Goal: Task Accomplishment & Management: Complete application form

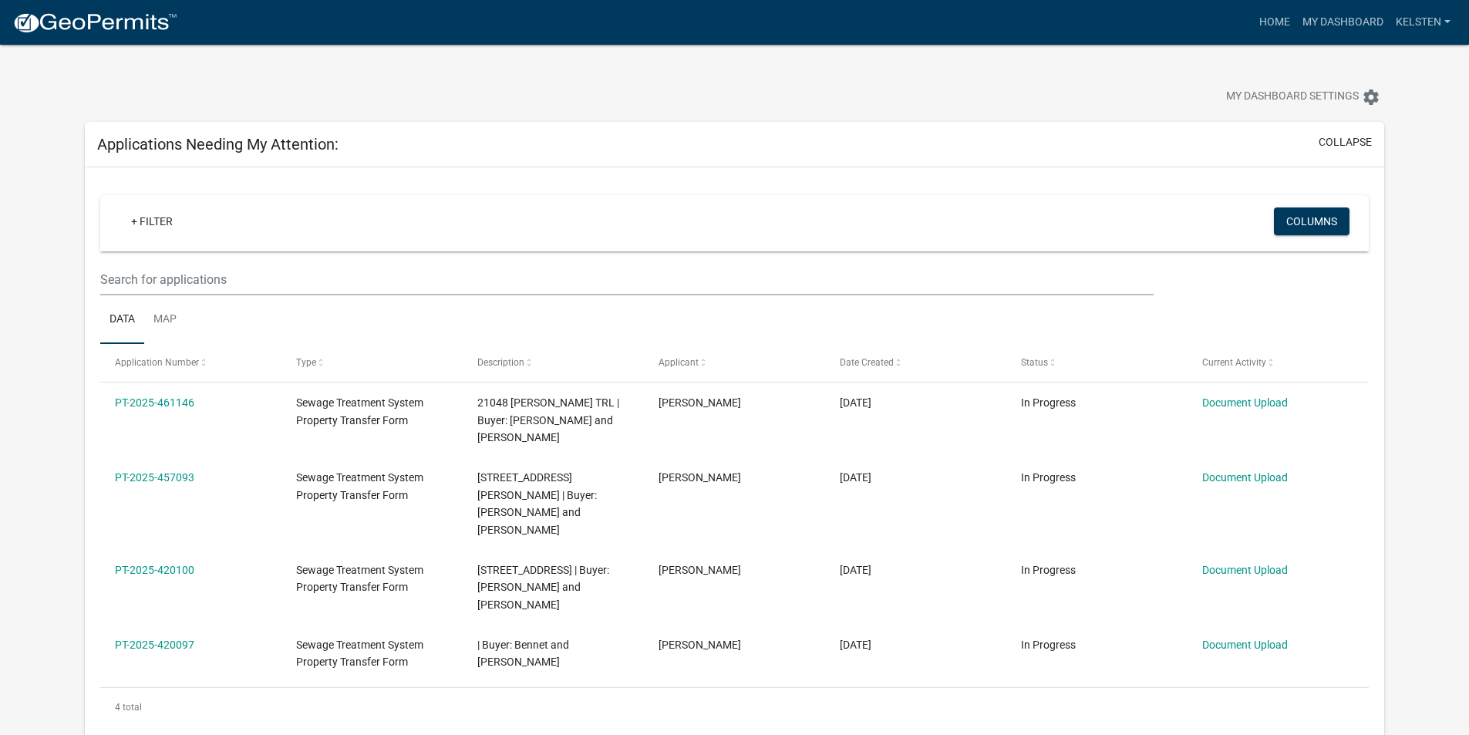
select select "3: 100"
click at [95, 23] on img at bounding box center [94, 23] width 165 height 23
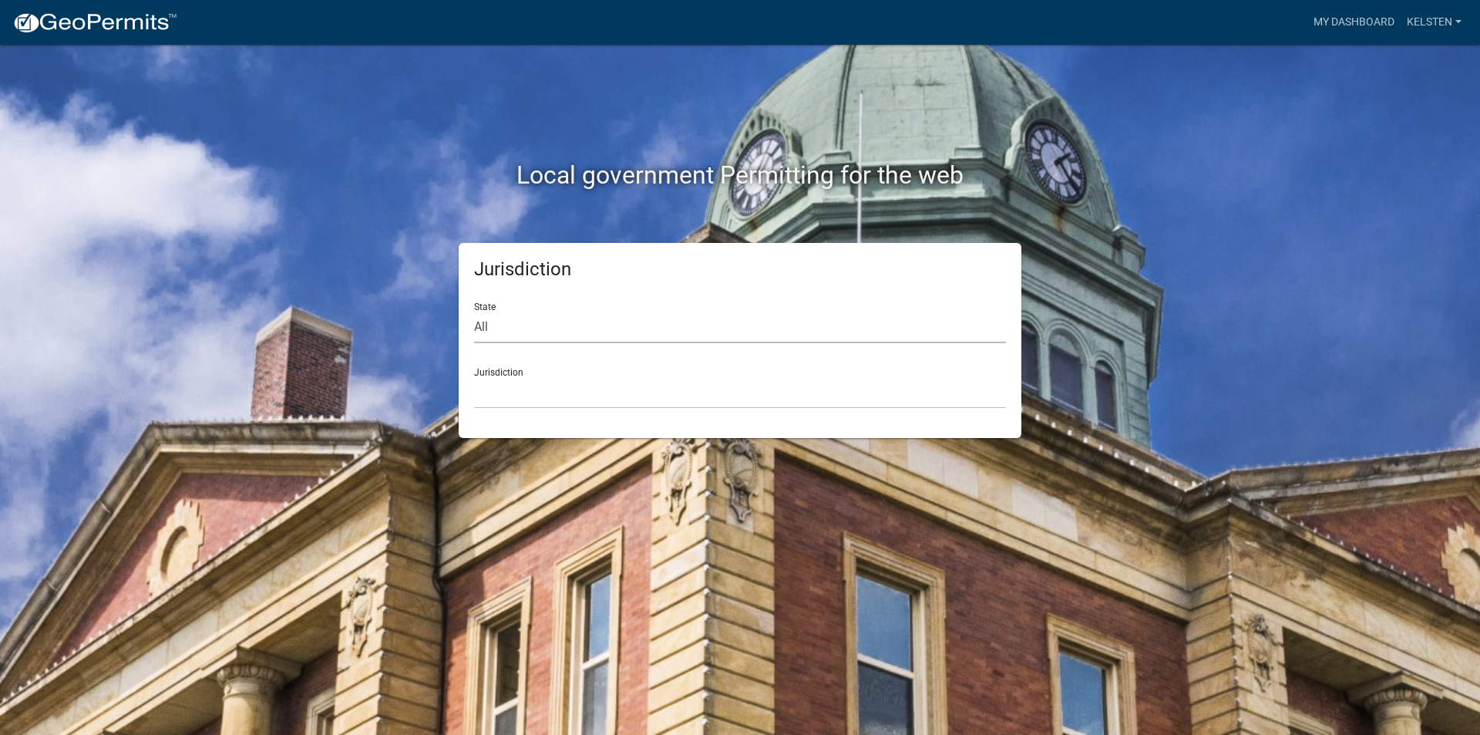
click at [563, 311] on select "All [US_STATE] [US_STATE] [US_STATE] [US_STATE] [US_STATE] [US_STATE] [US_STATE…" at bounding box center [740, 327] width 532 height 32
select select "[US_STATE]"
click at [474, 311] on select "All [US_STATE] [US_STATE] [US_STATE] [US_STATE] [US_STATE] [US_STATE] [US_STATE…" at bounding box center [740, 327] width 532 height 32
click at [517, 393] on select "[GEOGRAPHIC_DATA], [US_STATE] [GEOGRAPHIC_DATA], [US_STATE] [GEOGRAPHIC_DATA], …" at bounding box center [740, 393] width 532 height 32
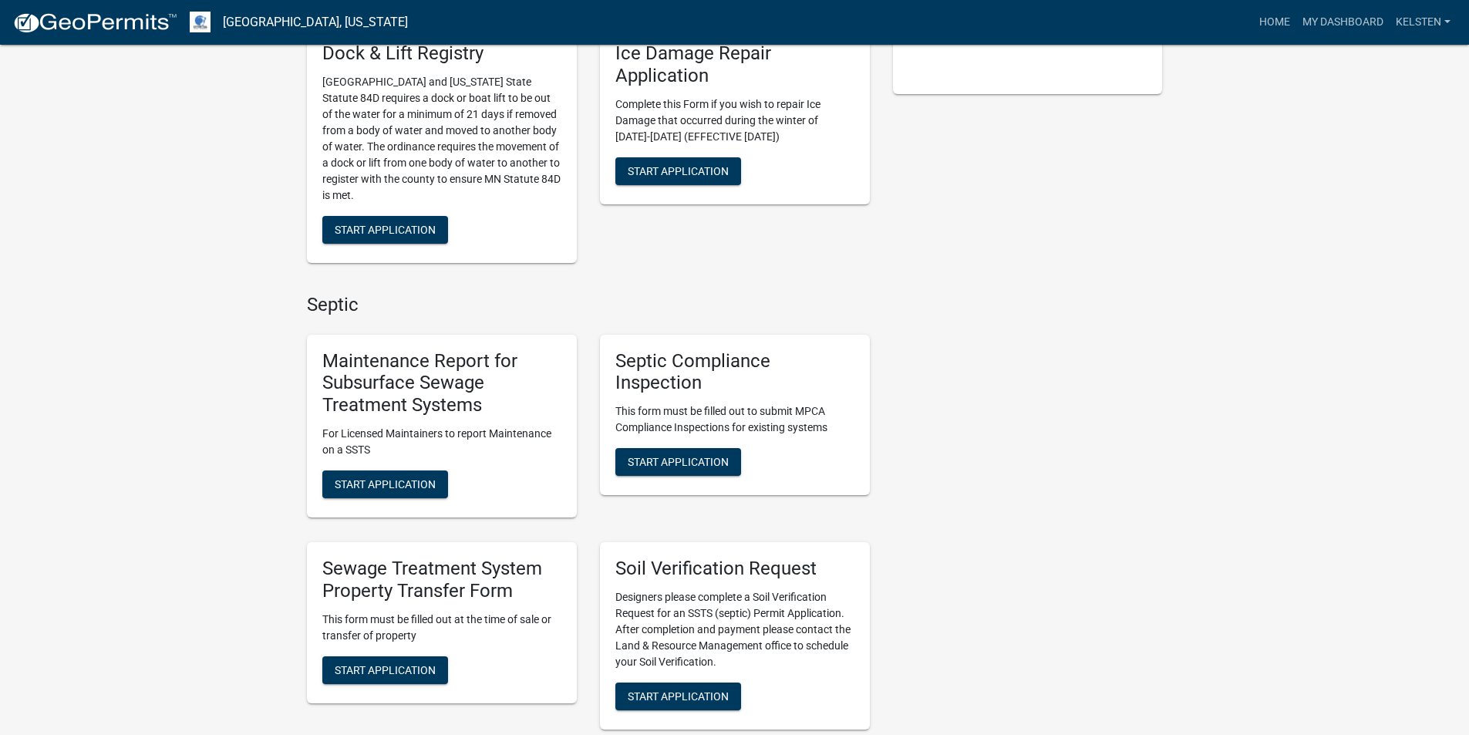
scroll to position [617, 0]
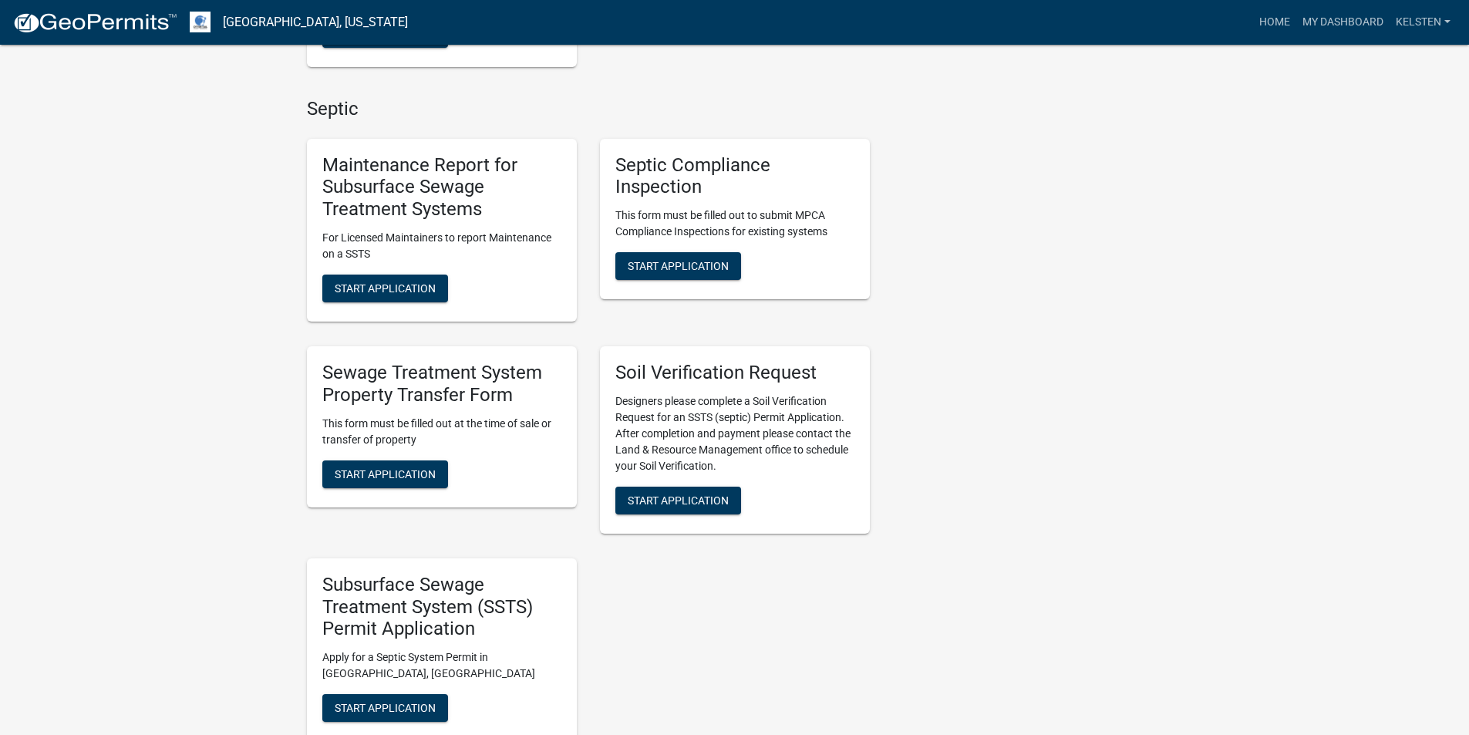
click at [424, 513] on div "Sewage Treatment System Property Transfer Form This form must be filled out at …" at bounding box center [441, 440] width 293 height 212
click at [413, 473] on span "Start Application" at bounding box center [385, 473] width 101 height 12
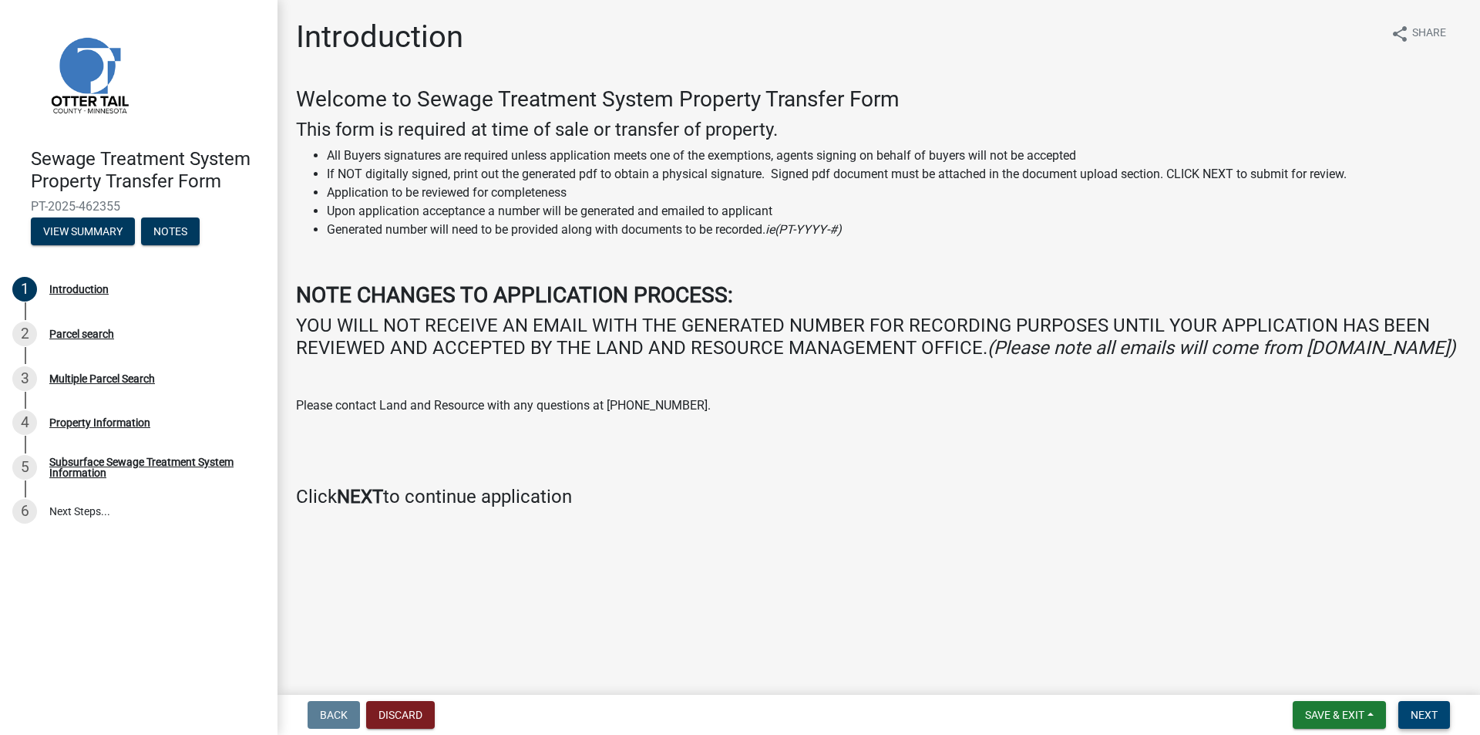
click at [1405, 707] on button "Next" at bounding box center [1424, 715] width 52 height 28
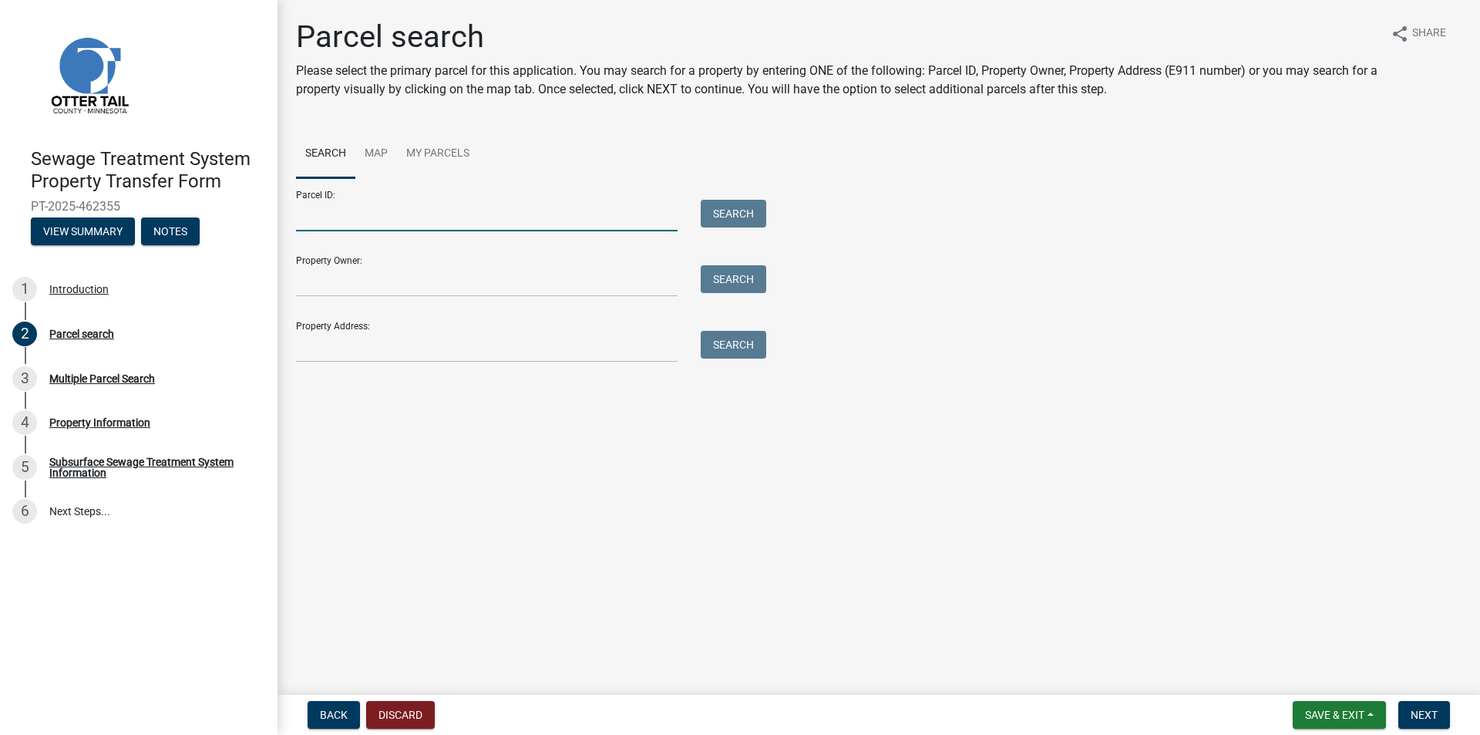
click at [434, 224] on input "Parcel ID:" at bounding box center [487, 216] width 382 height 32
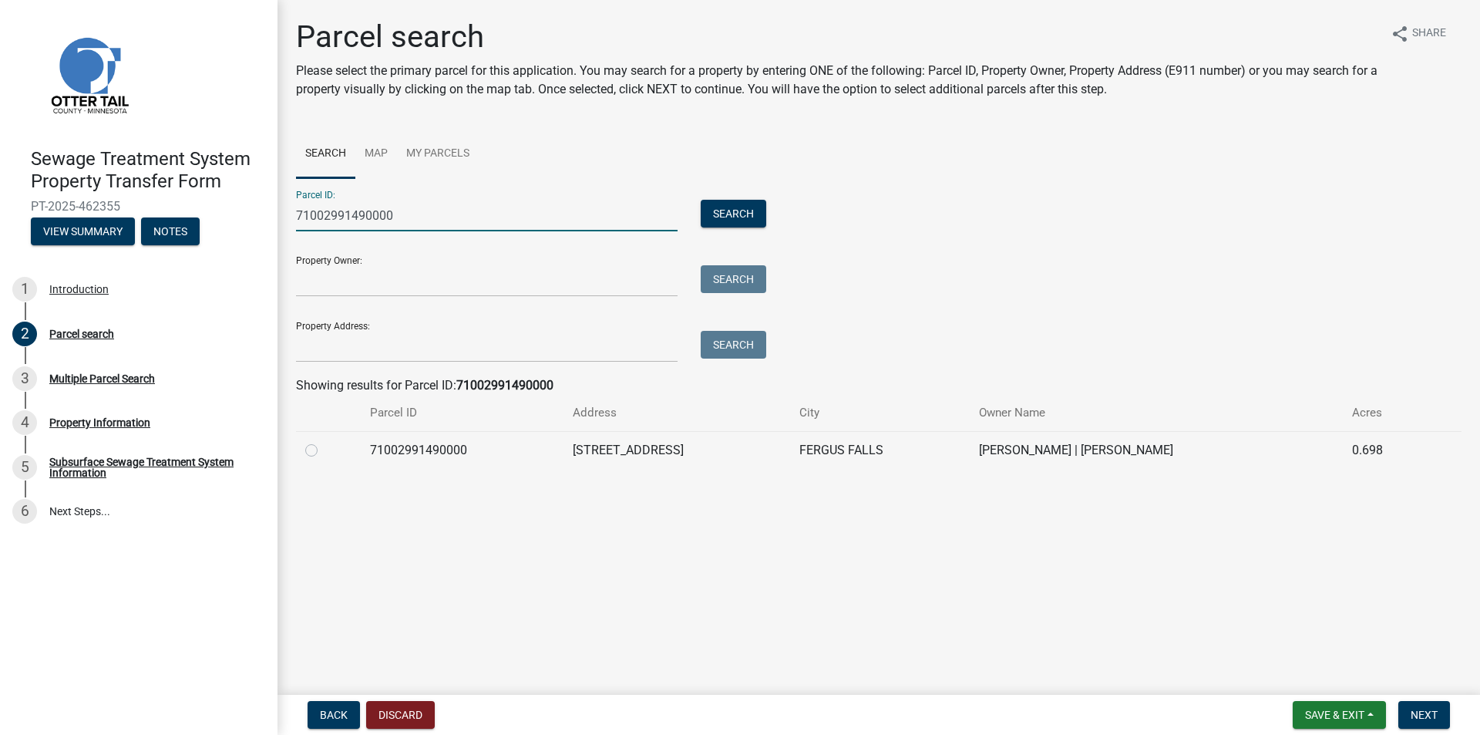
type input "71002991490000"
click at [324, 441] on label at bounding box center [324, 441] width 0 height 0
click at [324, 450] on input "radio" at bounding box center [329, 446] width 10 height 10
radio input "true"
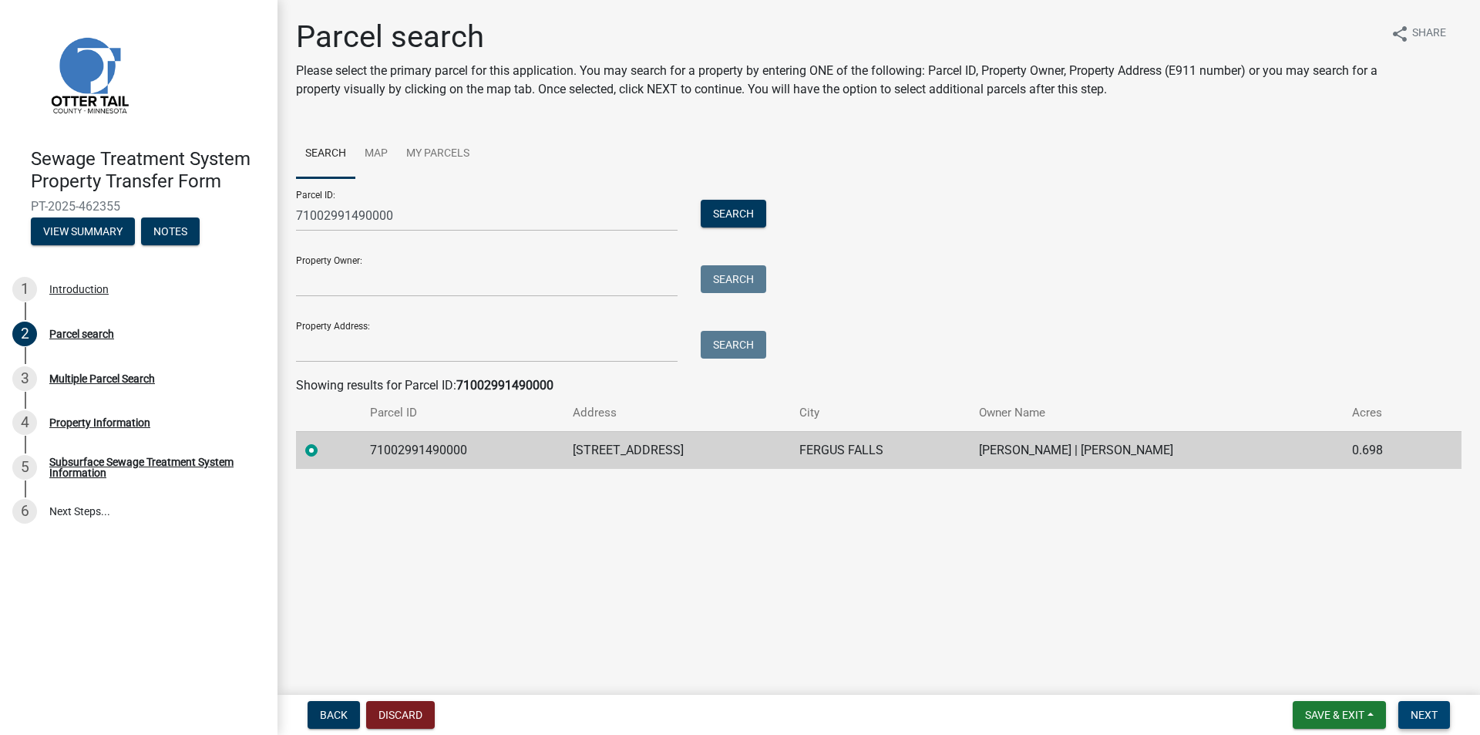
click at [1442, 714] on button "Next" at bounding box center [1424, 715] width 52 height 28
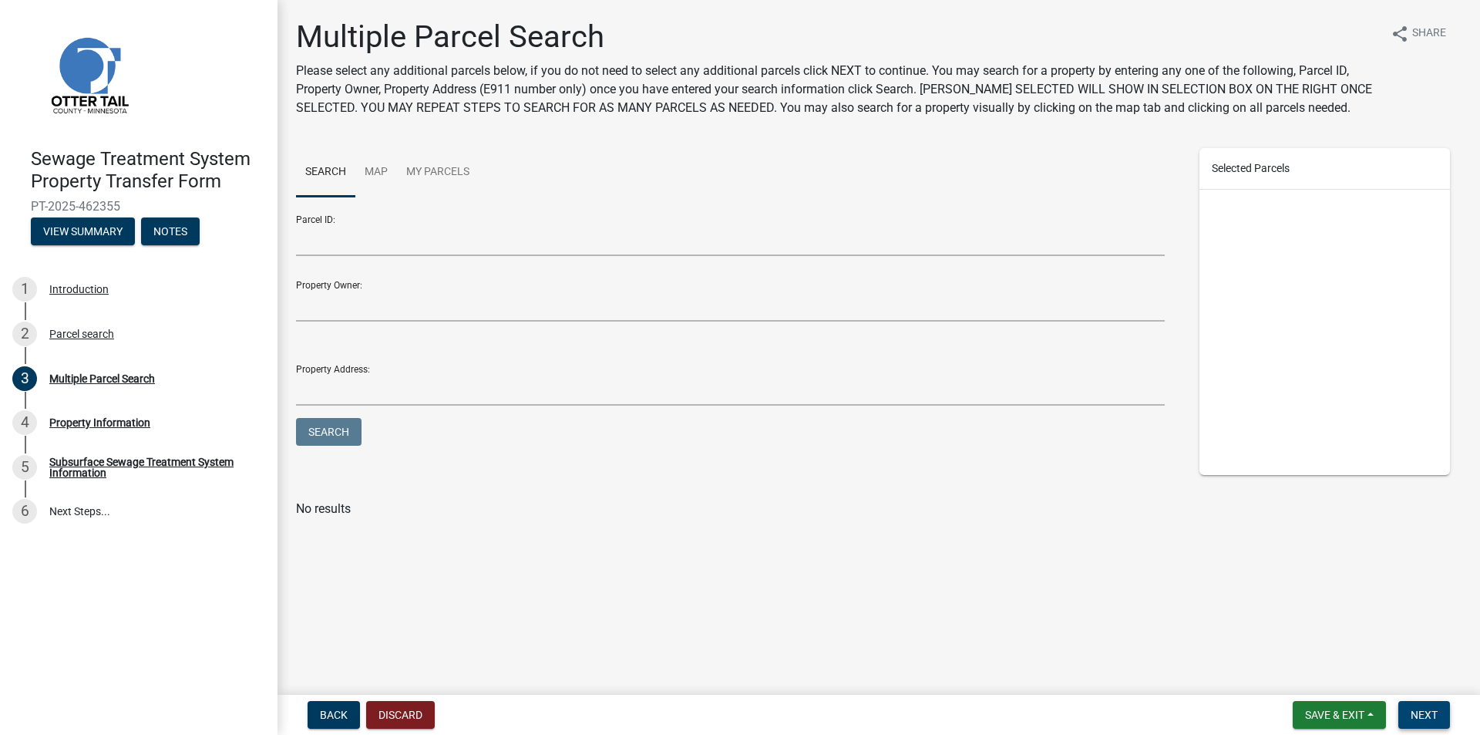
click at [1414, 712] on span "Next" at bounding box center [1424, 714] width 27 height 12
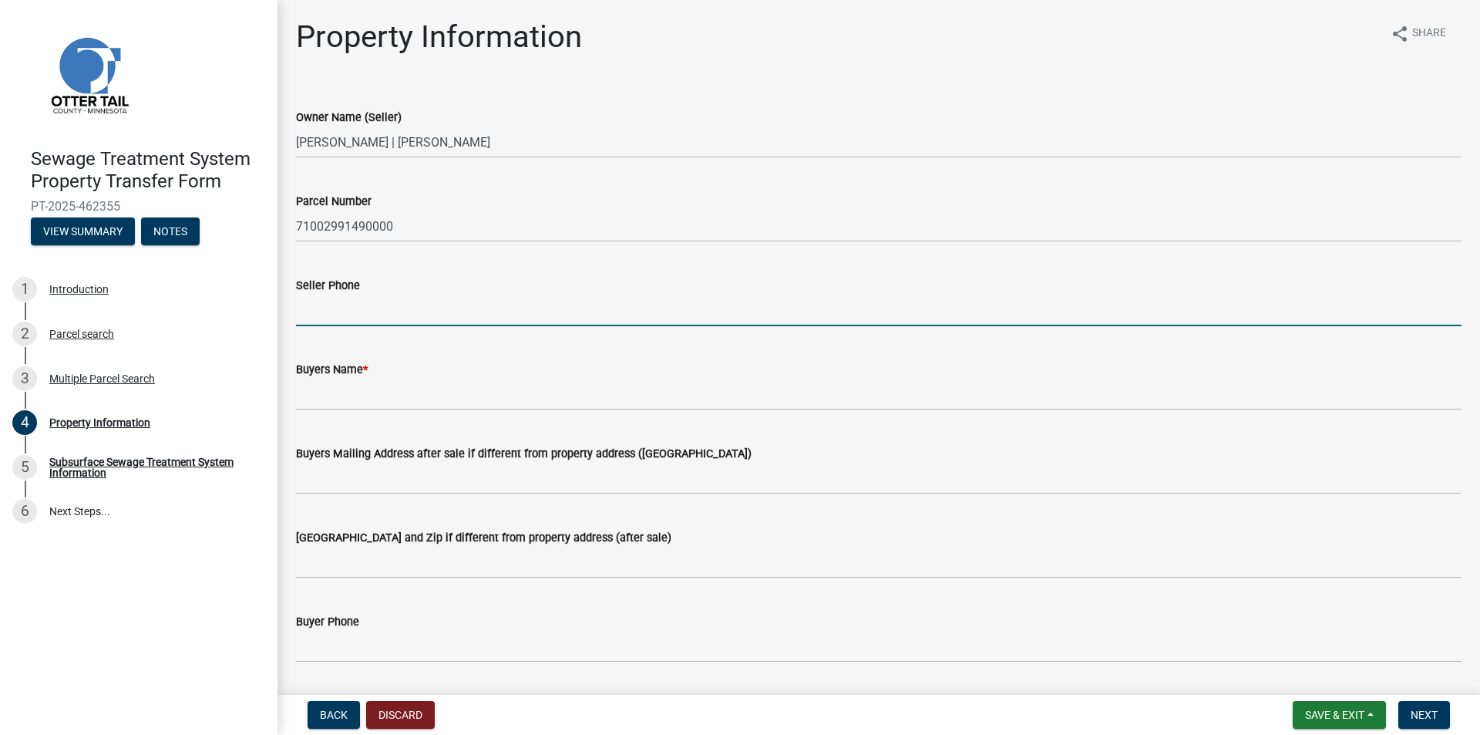
click at [369, 312] on input "Seller Phone" at bounding box center [879, 310] width 1166 height 32
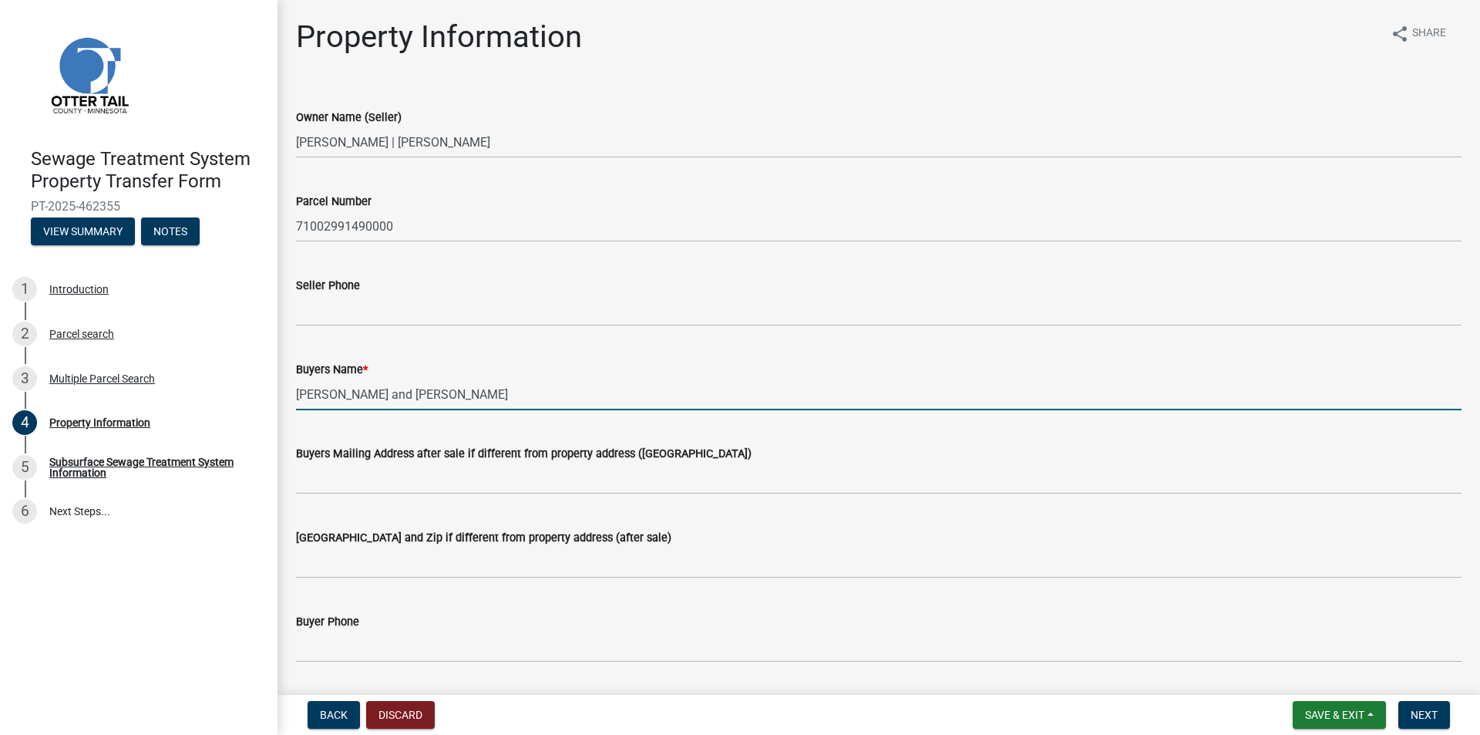
type input "[PERSON_NAME] and [PERSON_NAME]"
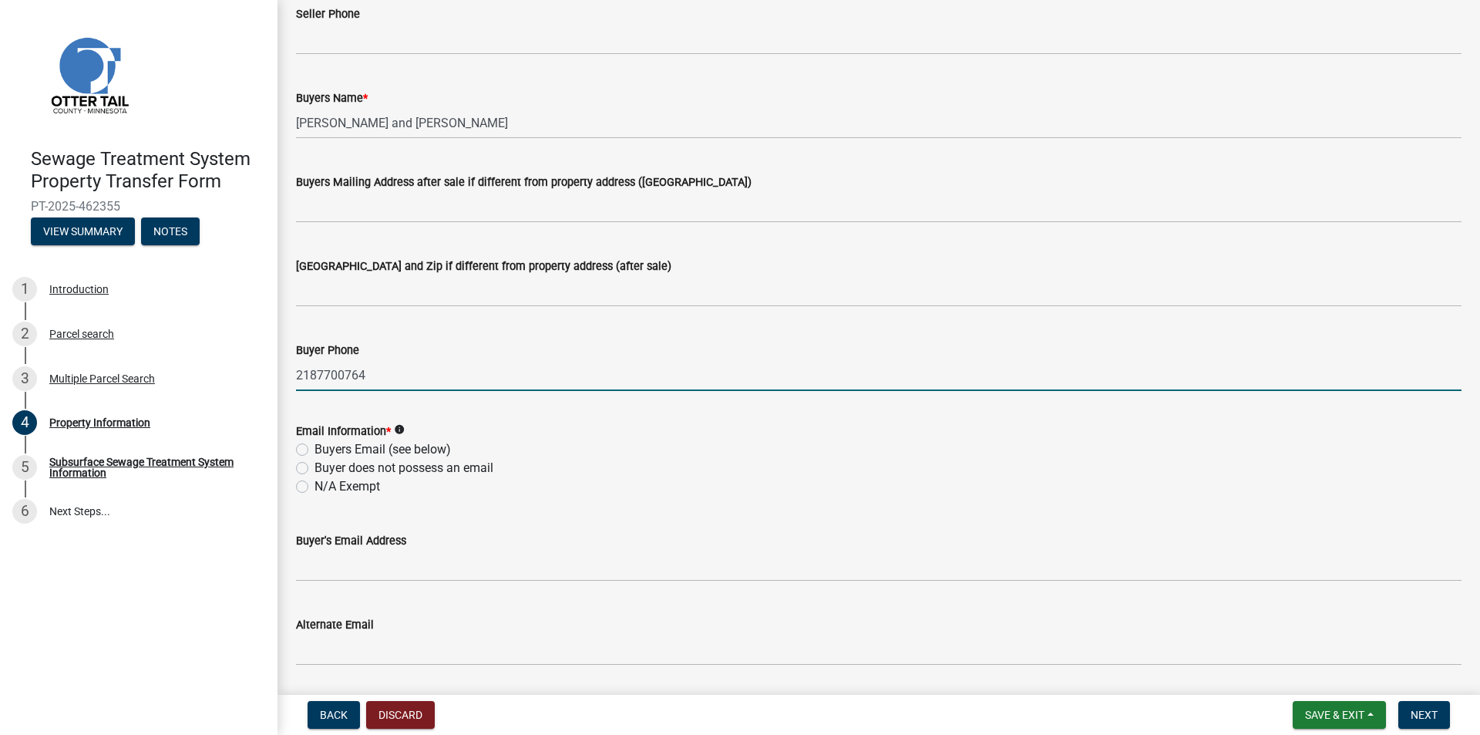
scroll to position [308, 0]
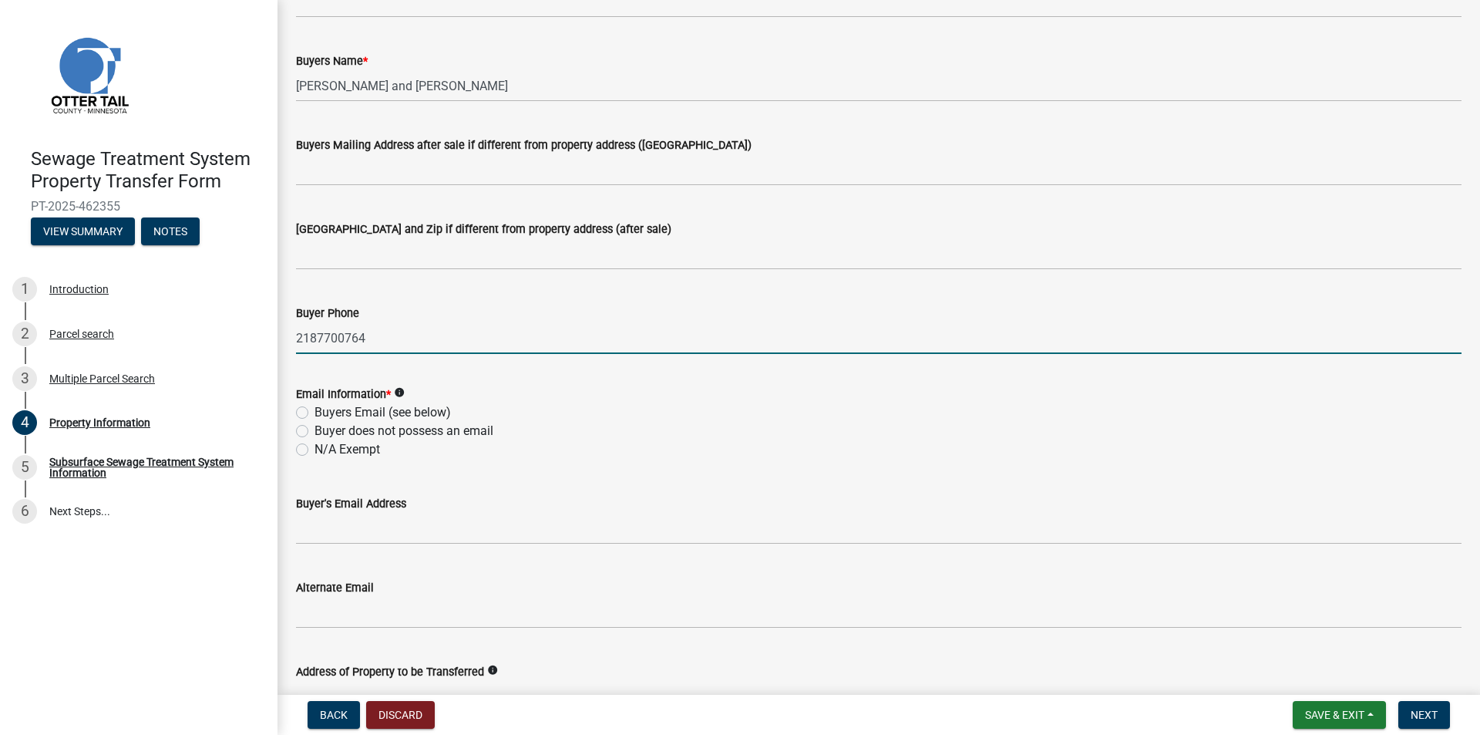
type input "2187700764"
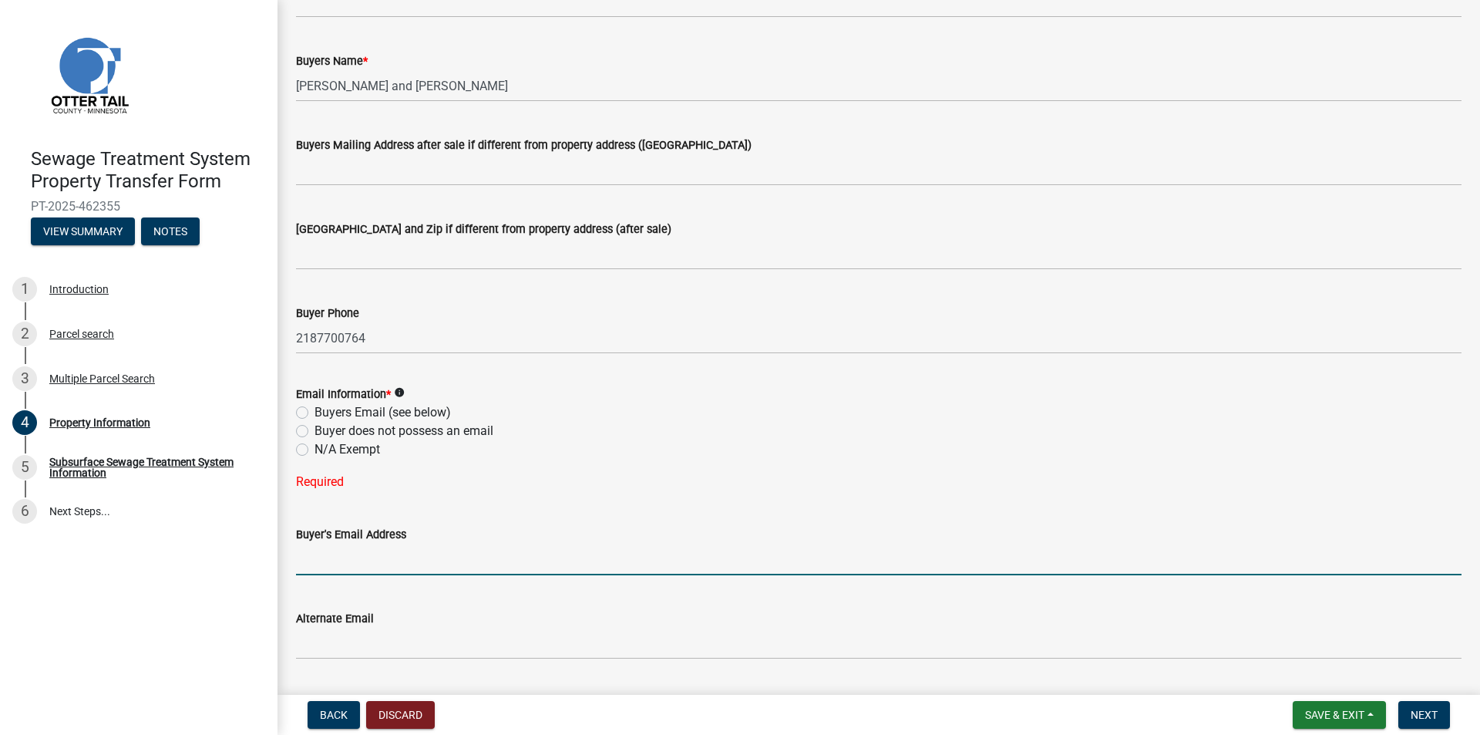
click at [355, 418] on label "Buyers Email (see below)" at bounding box center [383, 412] width 136 height 19
click at [325, 413] on input "Buyers Email (see below)" at bounding box center [320, 408] width 10 height 10
radio input "true"
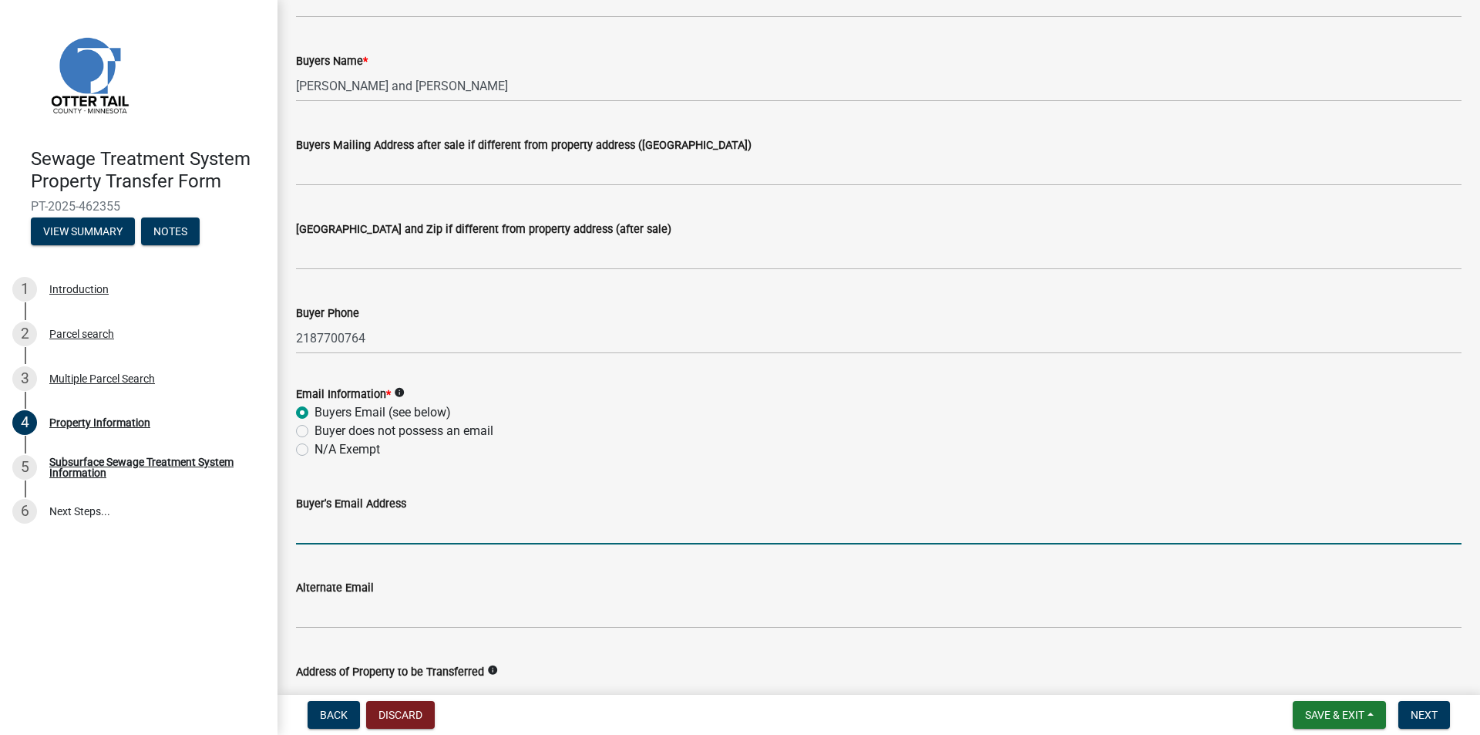
click at [395, 530] on input "Buyer's Email Address" at bounding box center [879, 529] width 1166 height 32
type input "[EMAIL_ADDRESS][DOMAIN_NAME]"
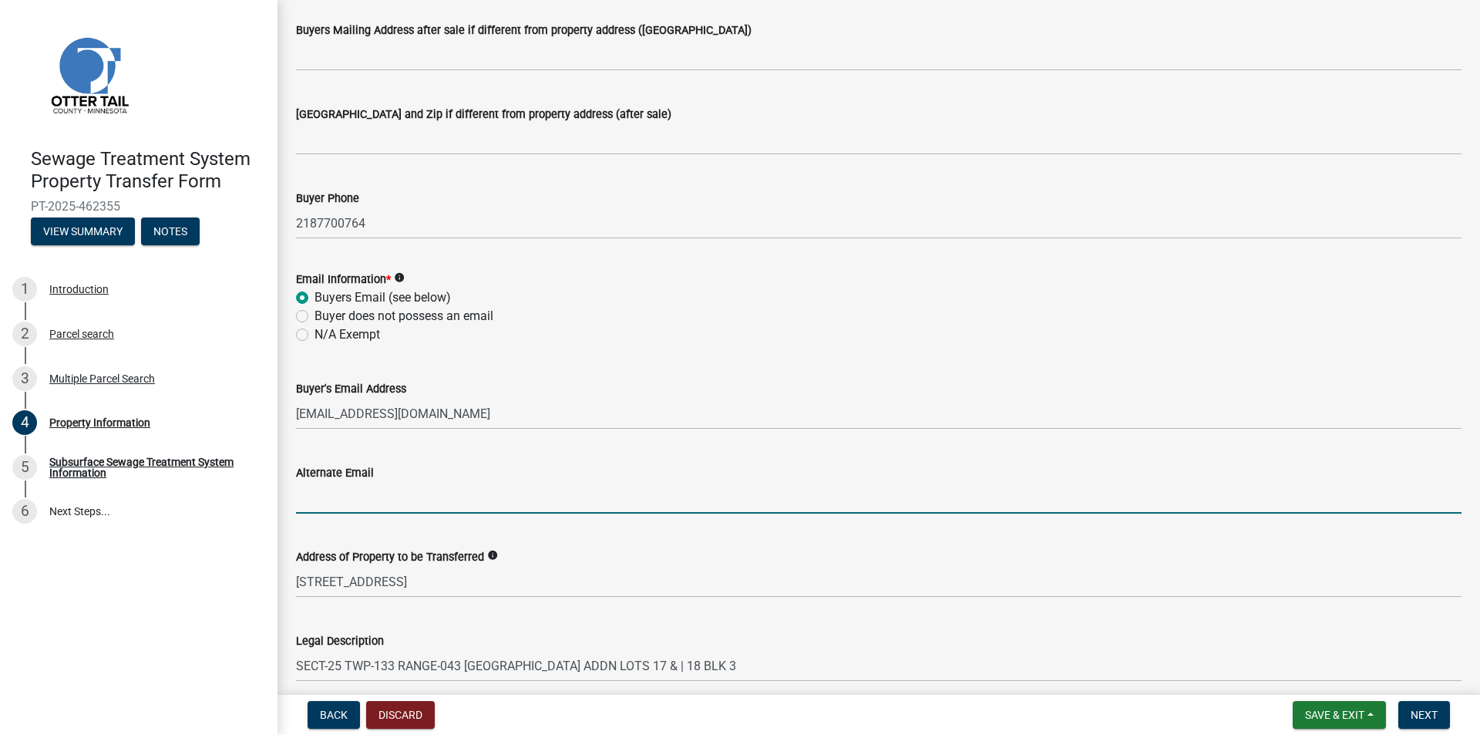
scroll to position [540, 0]
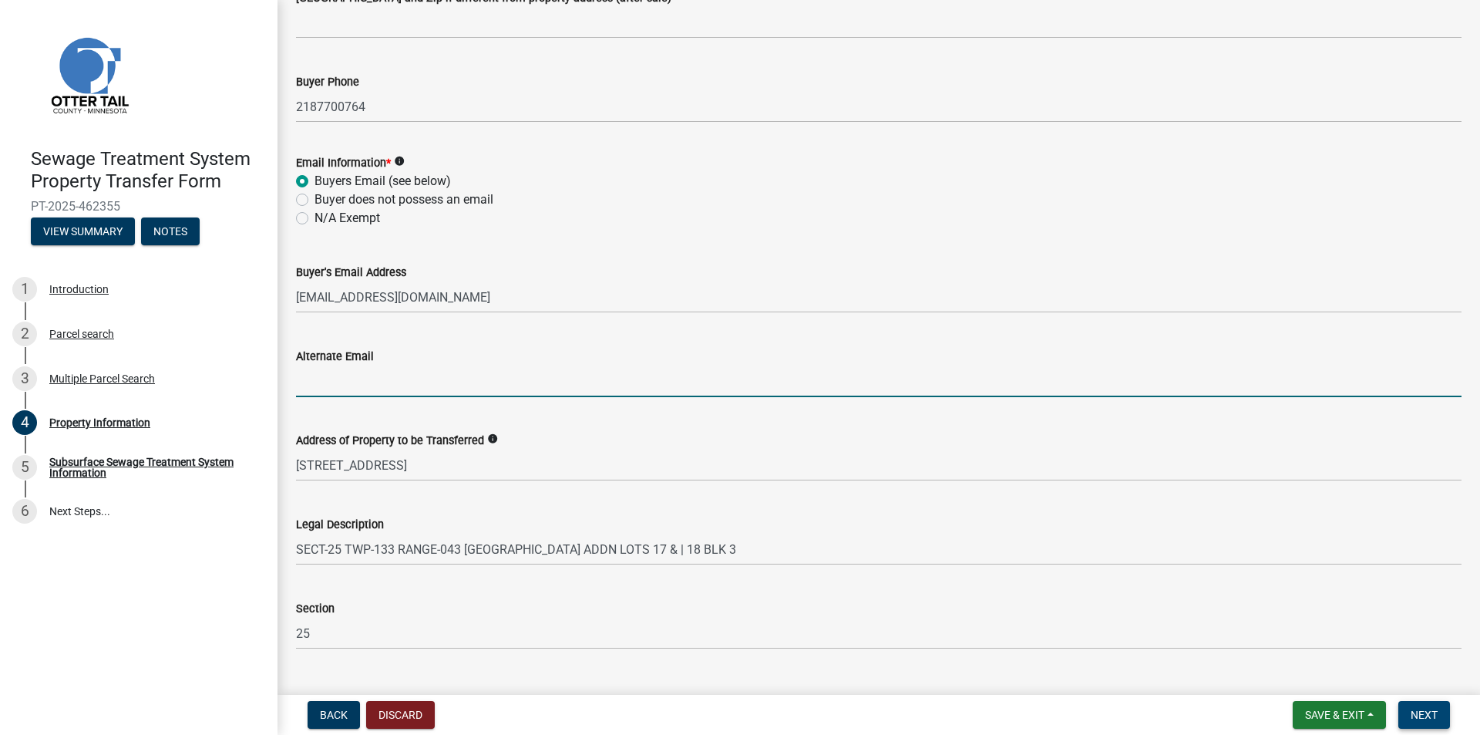
click at [1423, 720] on span "Next" at bounding box center [1424, 714] width 27 height 12
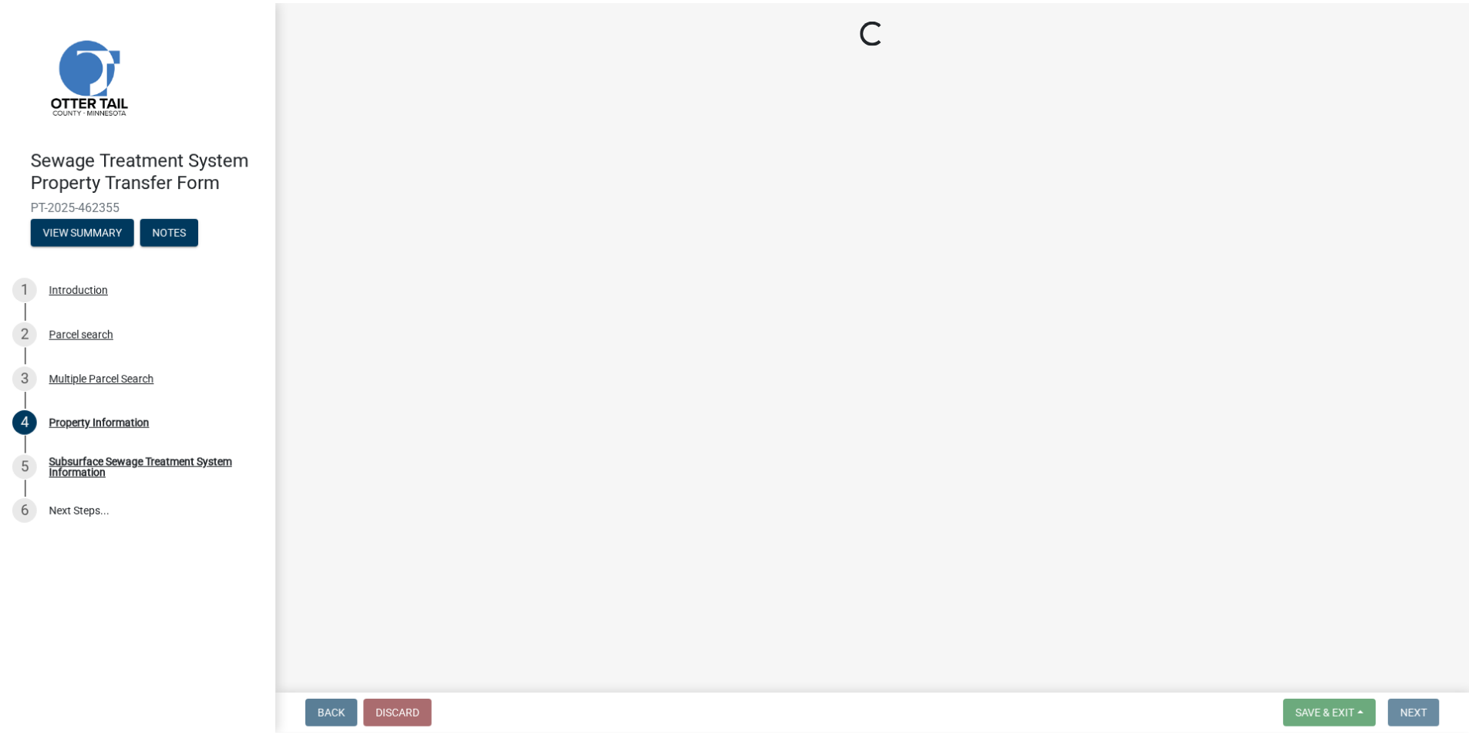
scroll to position [0, 0]
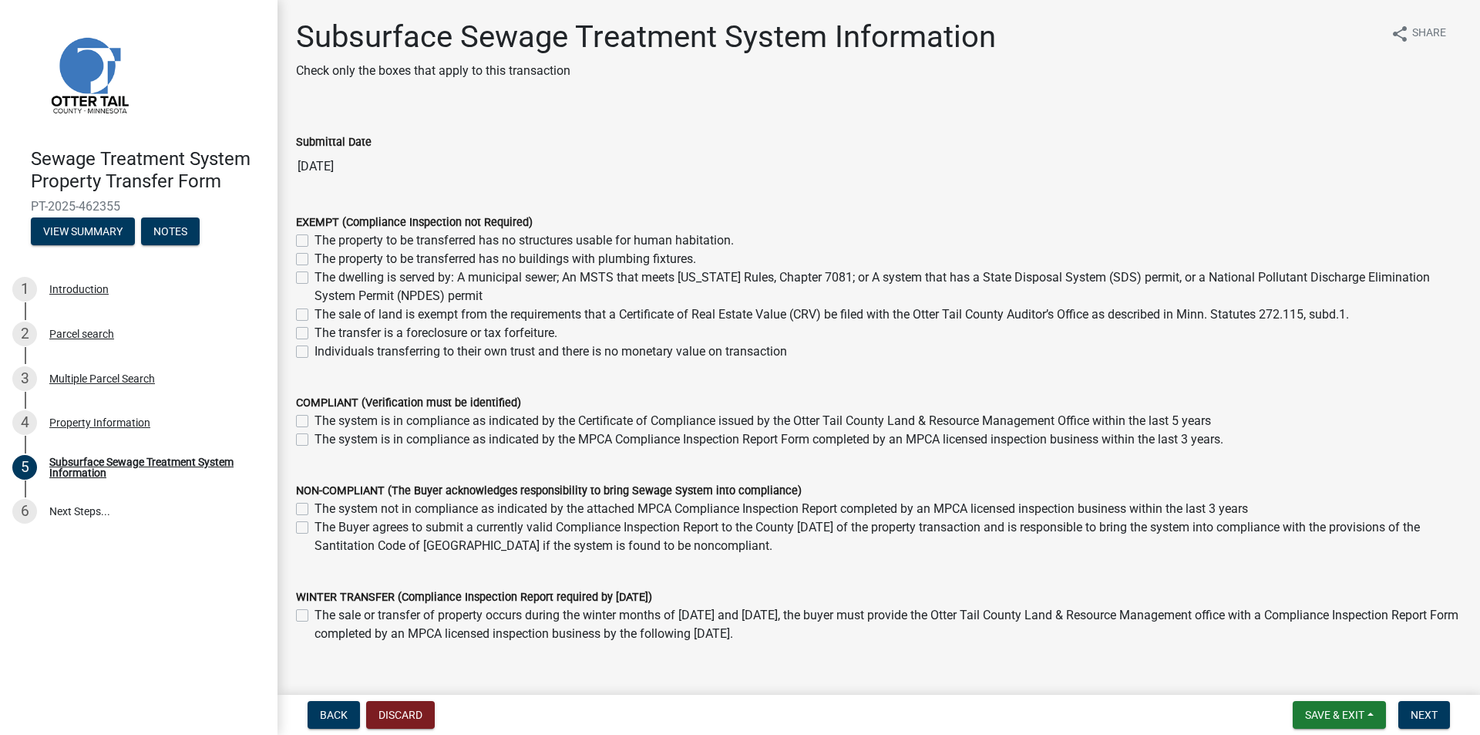
click at [451, 279] on label "The dwelling is served by: A municipal sewer; An MSTS that meets [US_STATE] Rul…" at bounding box center [888, 286] width 1147 height 37
click at [325, 278] on input "The dwelling is served by: A municipal sewer; An MSTS that meets [US_STATE] Rul…" at bounding box center [320, 273] width 10 height 10
checkbox input "true"
checkbox input "false"
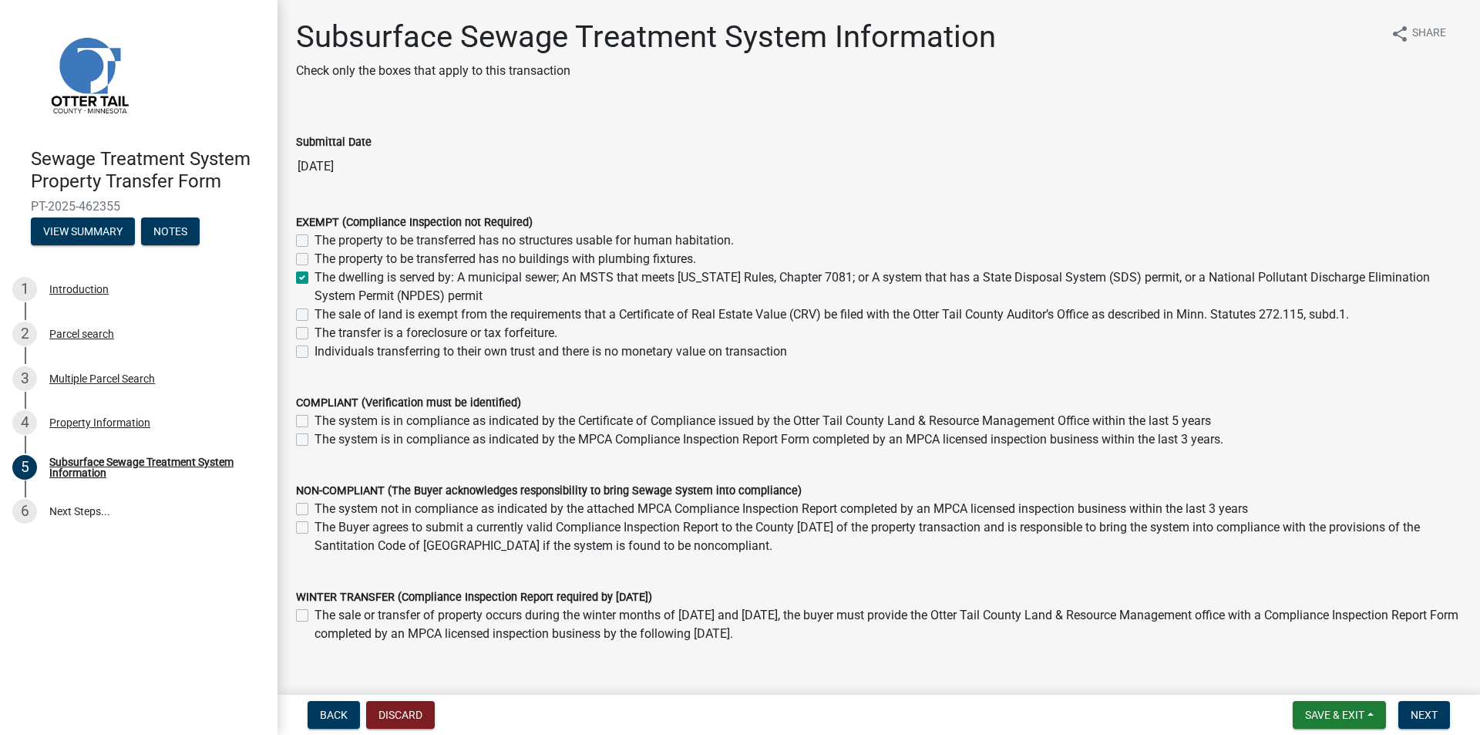
checkbox input "true"
checkbox input "false"
click at [1423, 708] on span "Next" at bounding box center [1424, 714] width 27 height 12
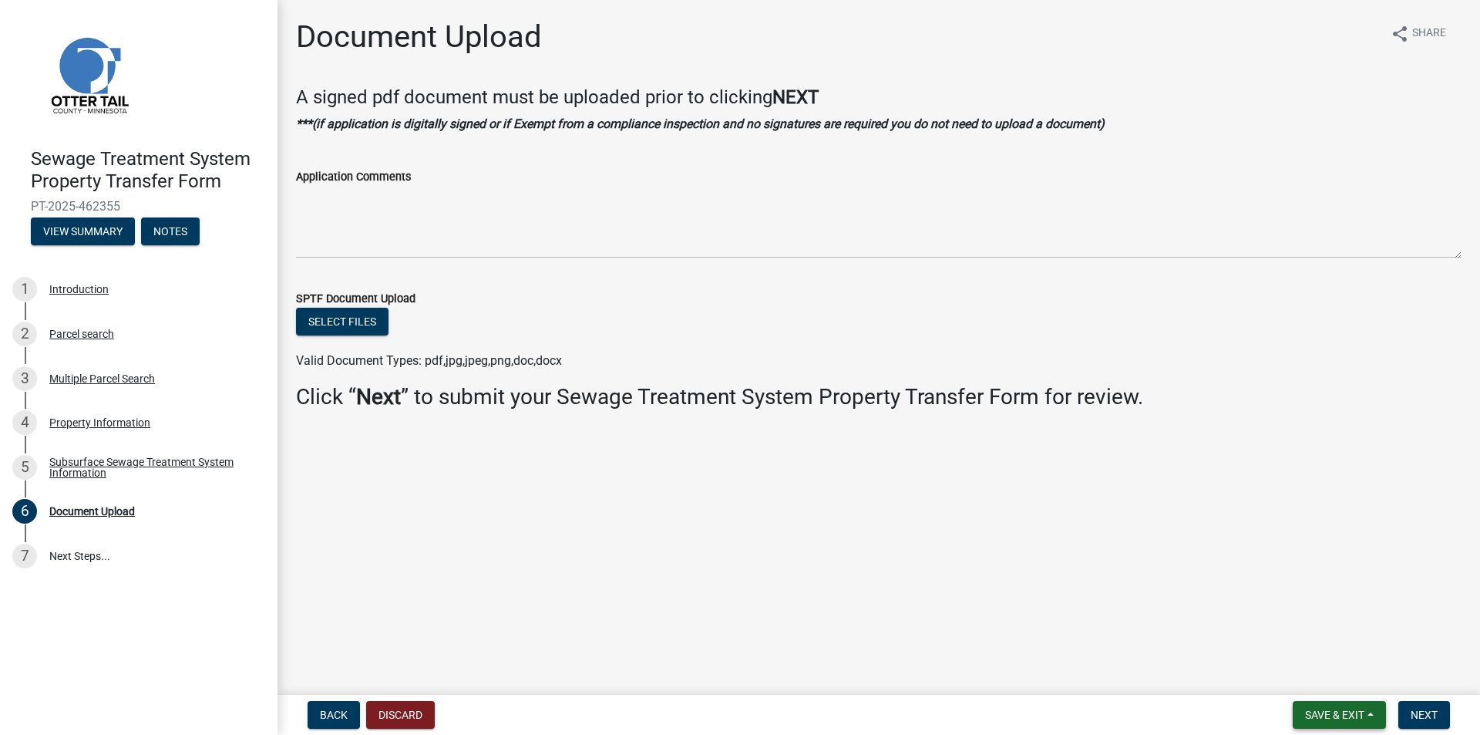
click at [1361, 712] on span "Save & Exit" at bounding box center [1334, 714] width 59 height 12
click at [1331, 675] on button "Save & Exit" at bounding box center [1324, 674] width 123 height 37
